Goal: Find specific page/section: Find specific page/section

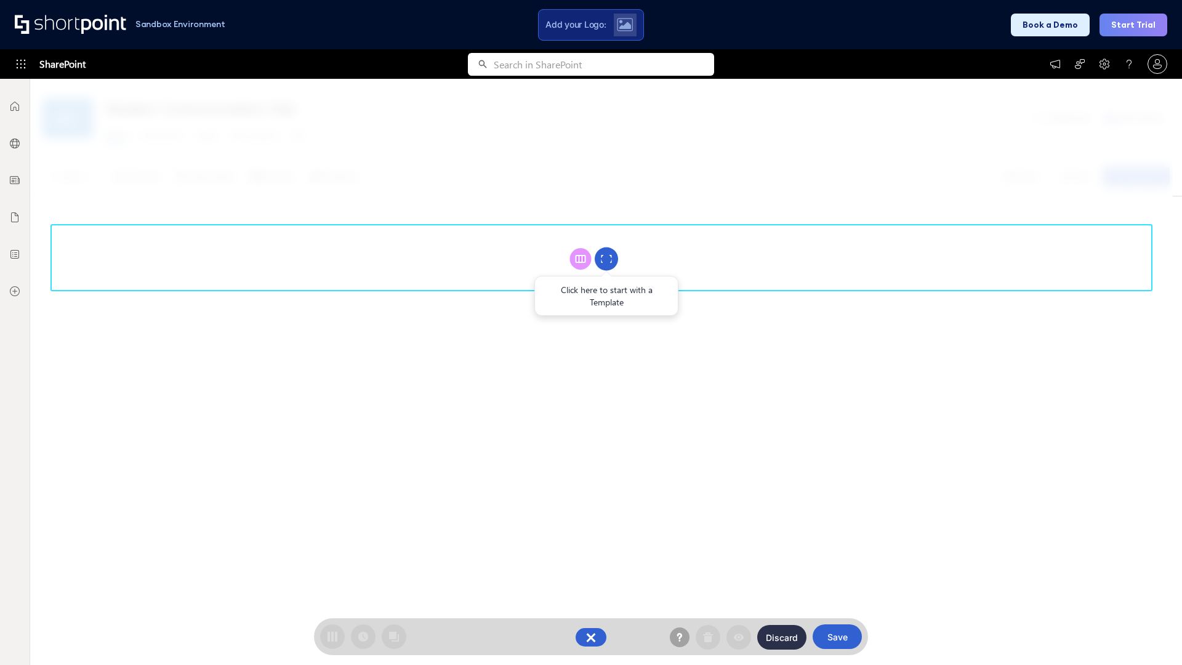
click at [606, 258] on circle at bounding box center [606, 258] width 23 height 23
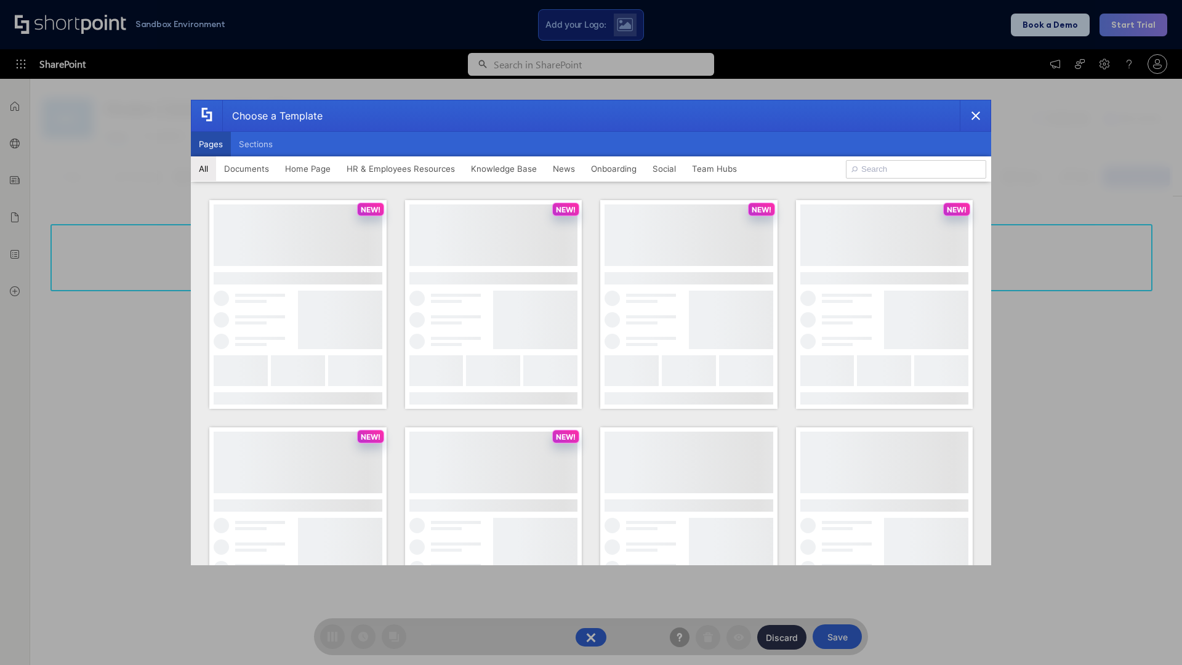
click at [210, 144] on button "Pages" at bounding box center [211, 144] width 40 height 25
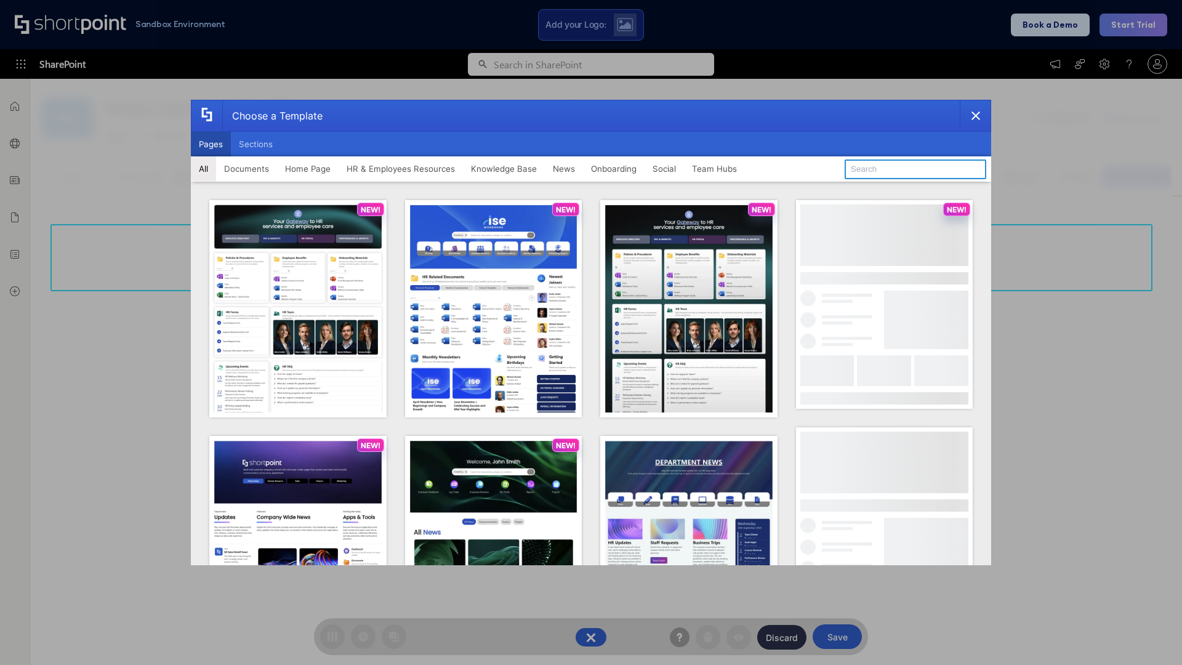
type input "HR 5"
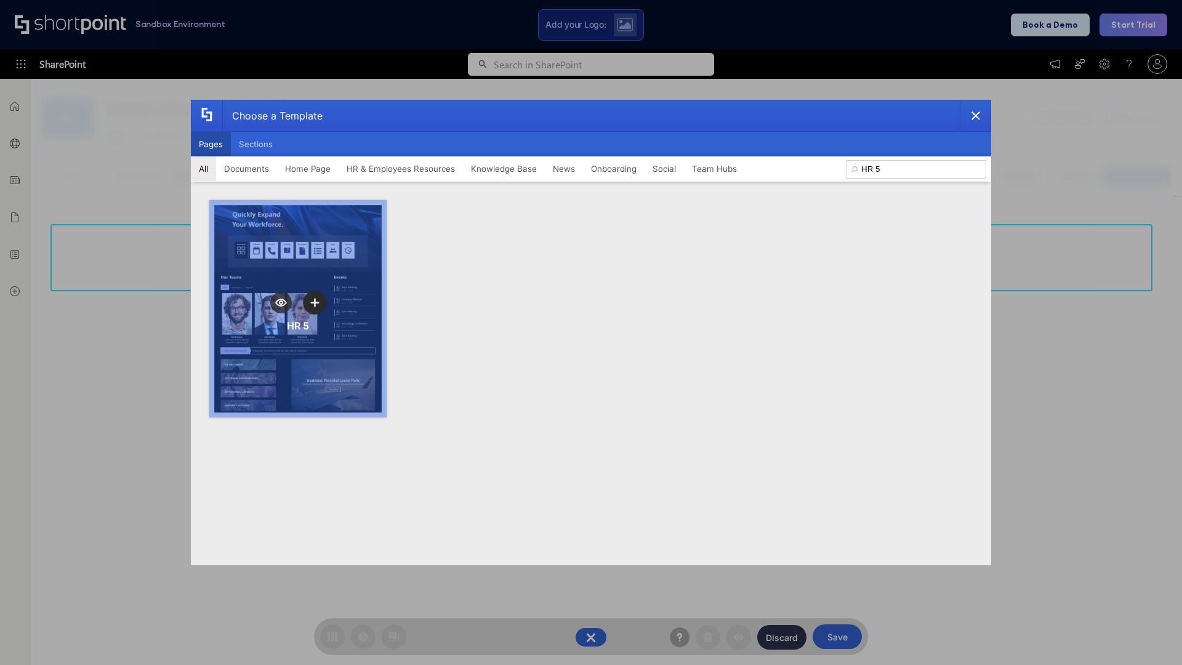
click at [315, 302] on icon "template selector" at bounding box center [314, 302] width 9 height 9
